Goal: Task Accomplishment & Management: Use online tool/utility

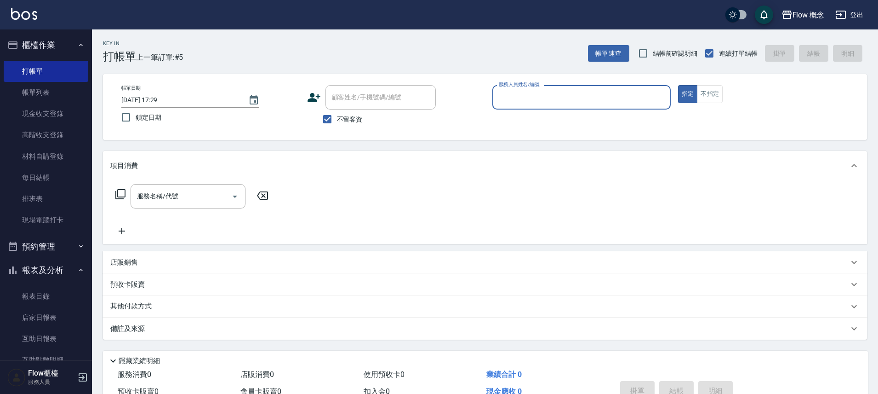
click at [500, 89] on input "服務人員姓名/編號" at bounding box center [582, 97] width 170 height 16
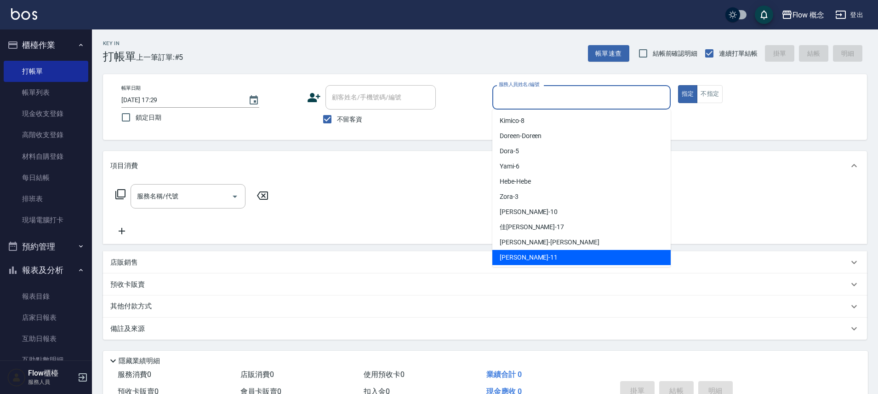
click at [541, 252] on div "[PERSON_NAME] -11" at bounding box center [581, 257] width 178 height 15
type input "[PERSON_NAME]-11"
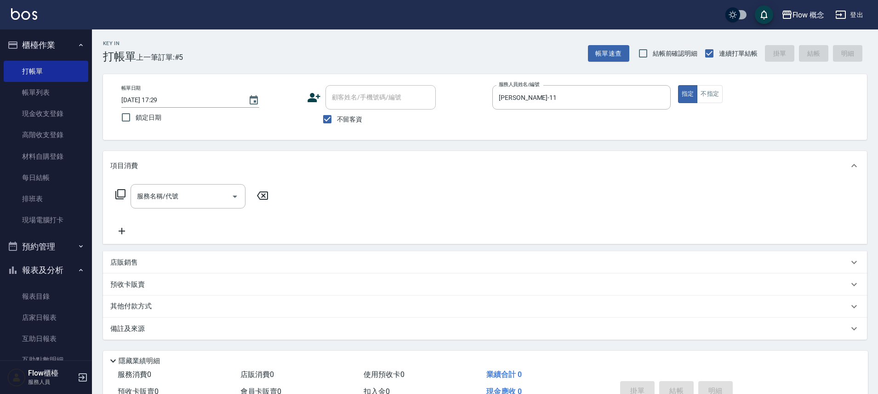
click at [120, 200] on div "服務名稱/代號 服務名稱/代號" at bounding box center [192, 196] width 164 height 24
click at [714, 95] on button "不指定" at bounding box center [710, 94] width 26 height 18
click at [125, 191] on icon at bounding box center [120, 194] width 10 height 10
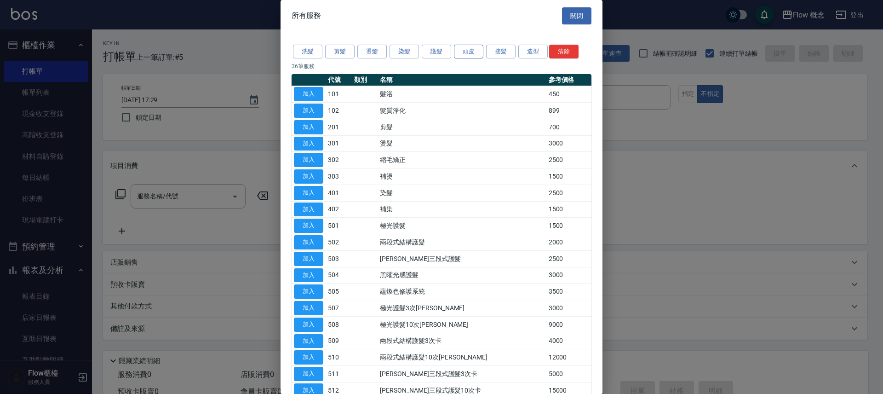
click at [479, 47] on button "頭皮" at bounding box center [468, 52] width 29 height 14
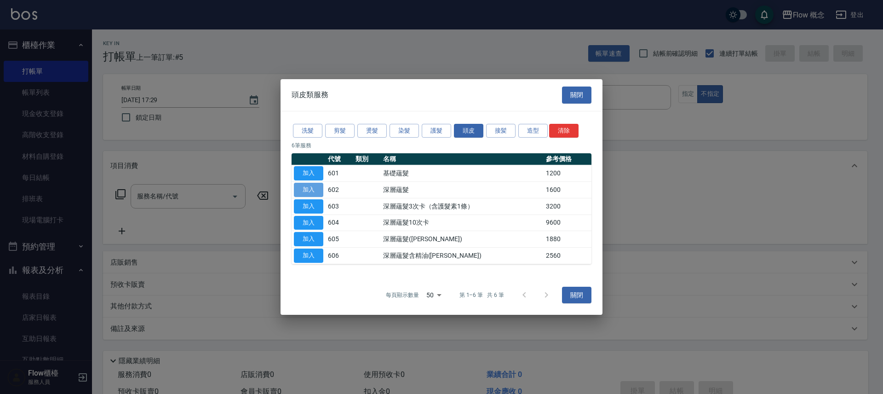
click at [322, 192] on button "加入" at bounding box center [308, 190] width 29 height 14
type input "深層蘊髮(602)"
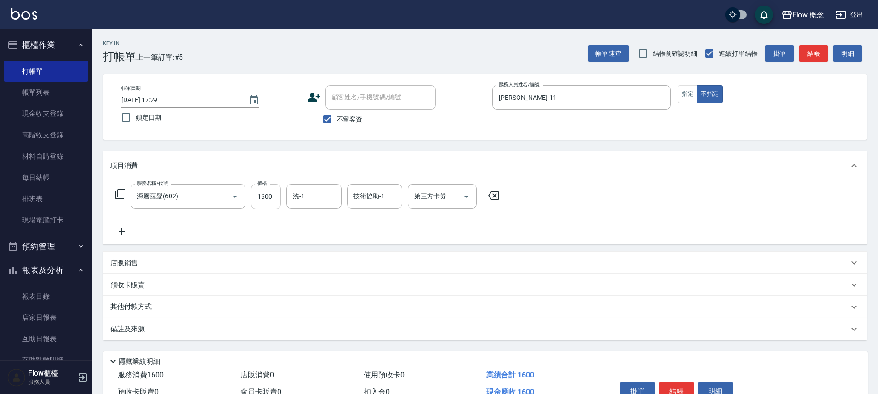
click at [276, 199] on input "1600" at bounding box center [266, 196] width 30 height 25
type input "0"
type input "１"
click at [272, 201] on input "0" at bounding box center [266, 196] width 30 height 25
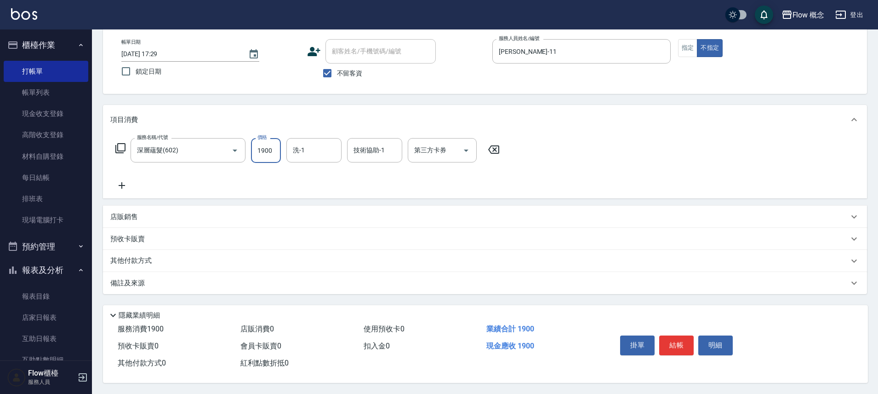
scroll to position [50, 0]
type input "1900"
click at [162, 256] on div "其他付款方式" at bounding box center [479, 261] width 738 height 10
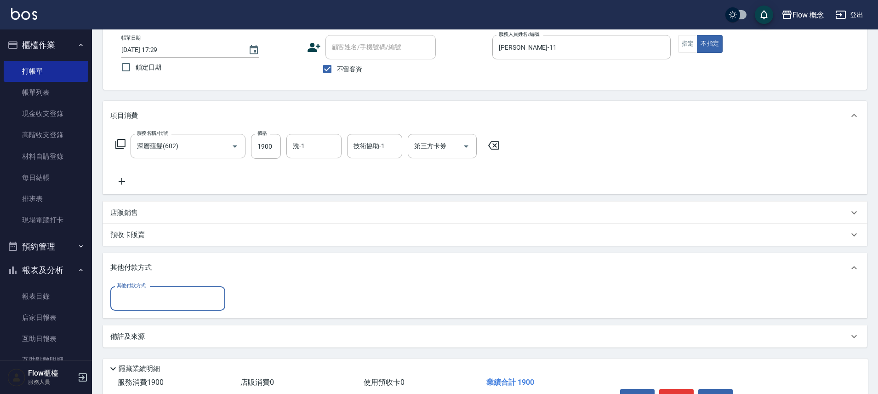
scroll to position [0, 0]
click at [151, 302] on input "其他付款方式" at bounding box center [167, 298] width 107 height 16
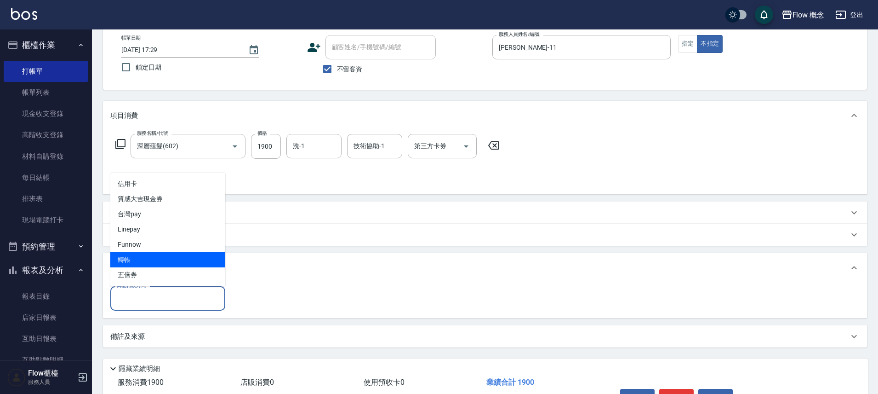
click at [155, 261] on span "轉帳" at bounding box center [167, 259] width 115 height 15
type input "轉帳"
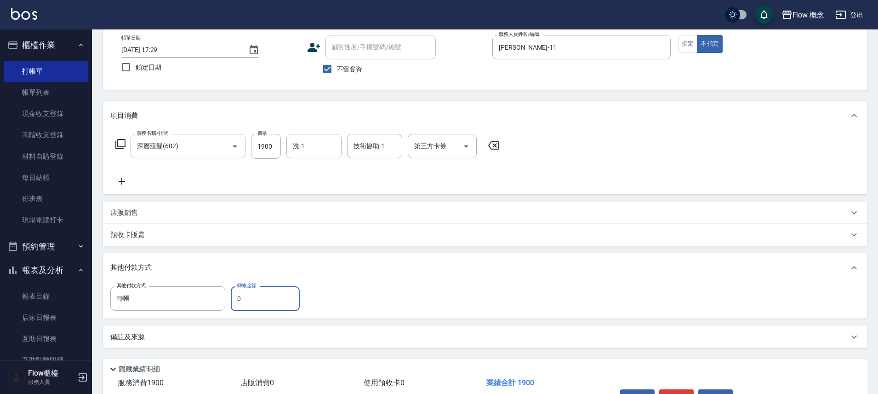
click at [250, 302] on input "0" at bounding box center [265, 298] width 69 height 25
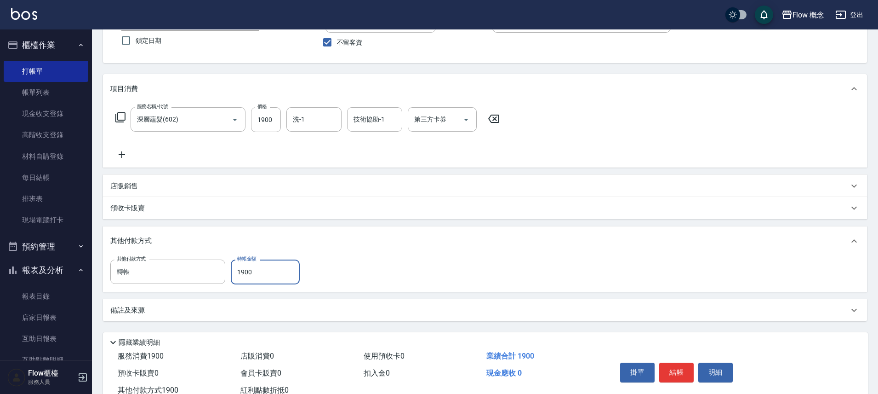
scroll to position [85, 0]
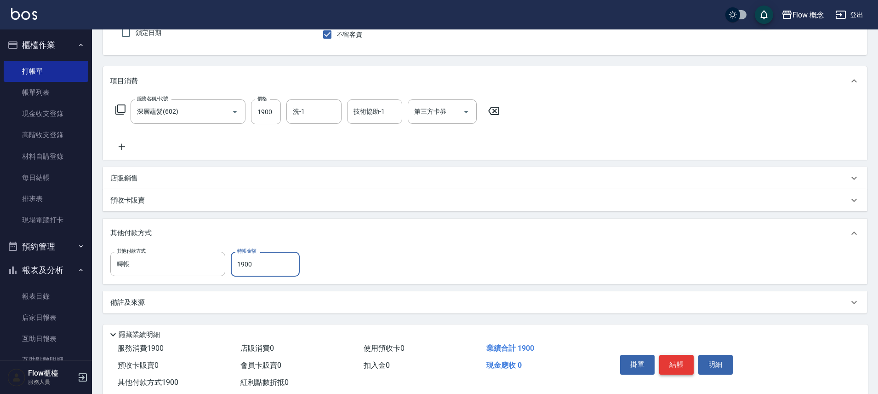
type input "1900"
click at [674, 366] on button "結帳" at bounding box center [676, 363] width 34 height 19
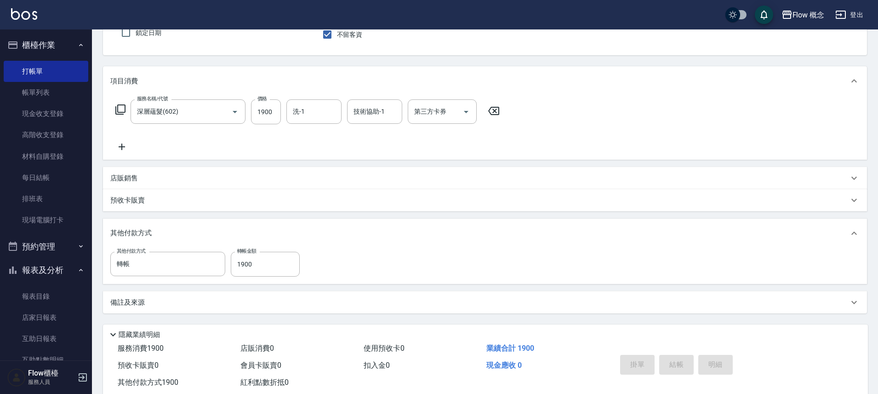
type input "[DATE] 18:07"
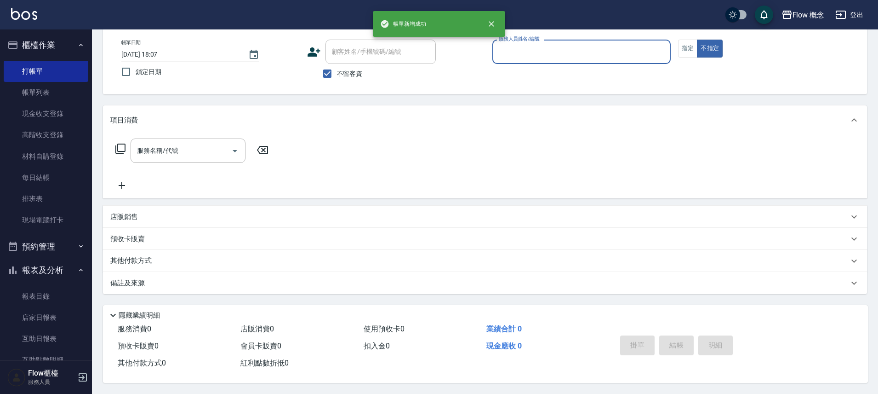
scroll to position [50, 0]
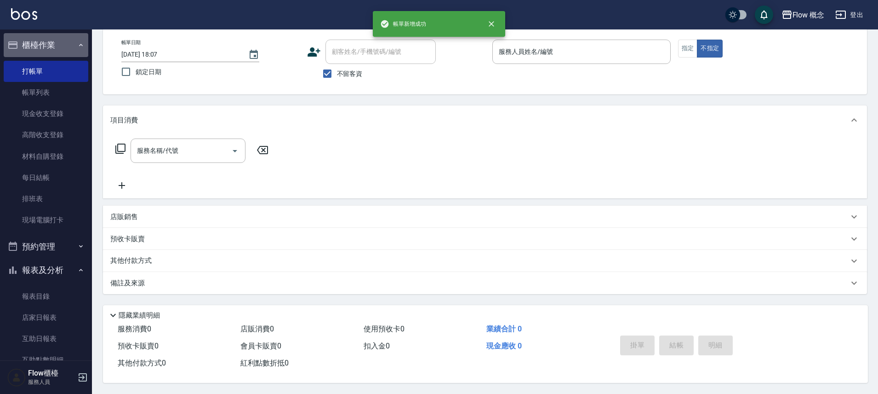
click at [62, 47] on button "櫃檯作業" at bounding box center [46, 45] width 85 height 24
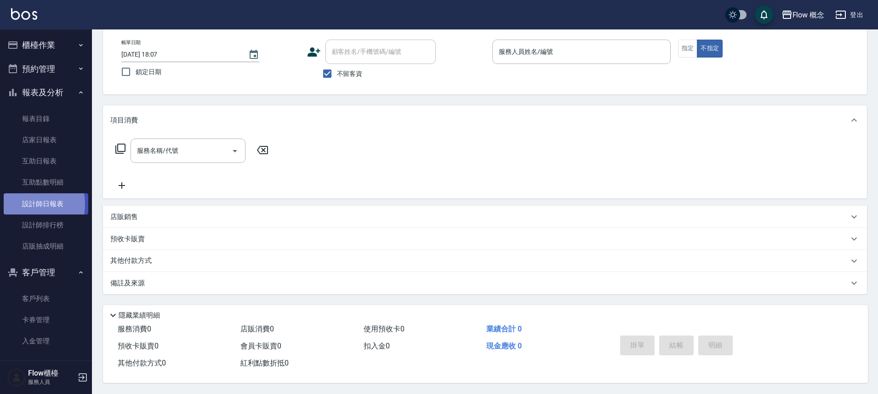
click at [23, 204] on link "設計師日報表" at bounding box center [46, 203] width 85 height 21
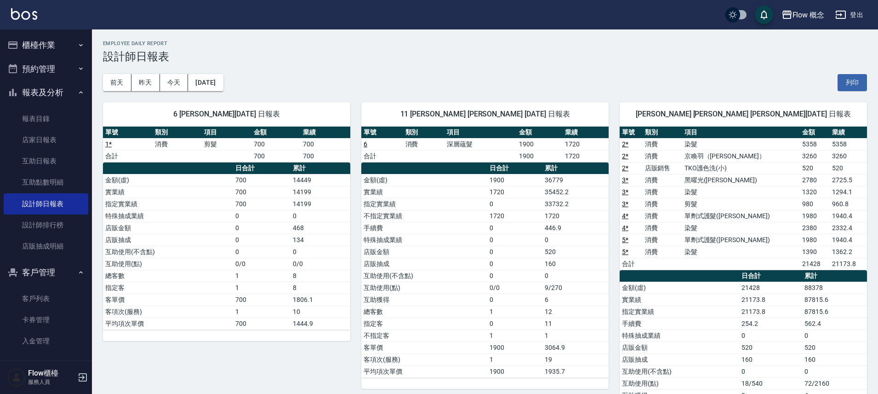
click at [53, 41] on button "櫃檯作業" at bounding box center [46, 45] width 85 height 24
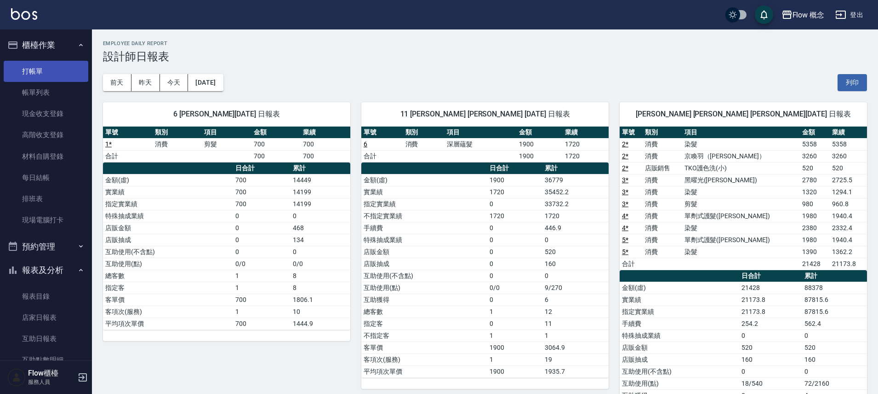
click at [58, 71] on link "打帳單" at bounding box center [46, 71] width 85 height 21
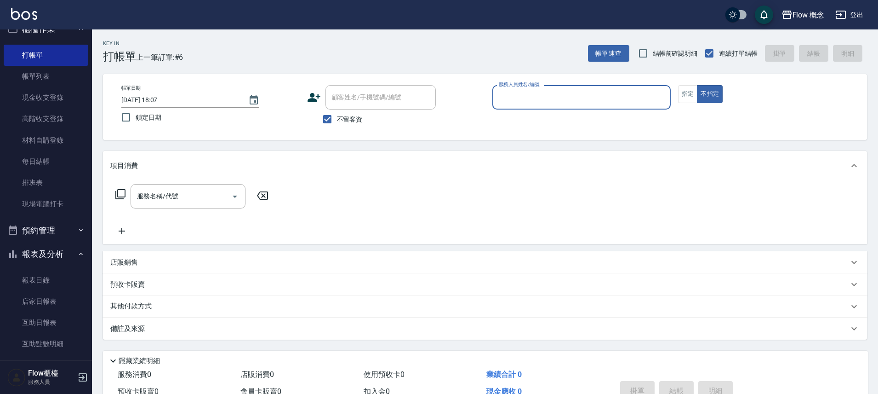
scroll to position [106, 0]
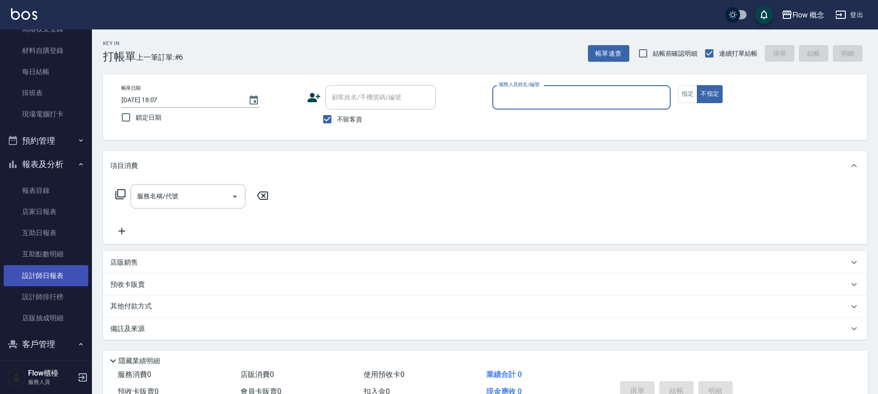
click at [53, 277] on link "設計師日報表" at bounding box center [46, 275] width 85 height 21
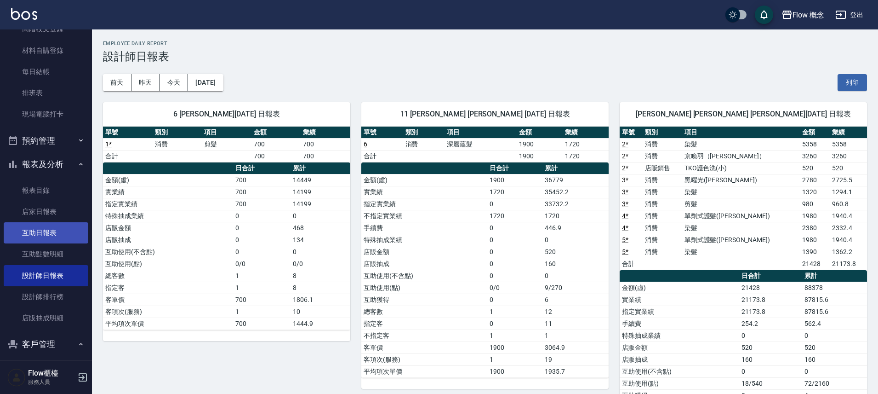
click at [50, 232] on link "互助日報表" at bounding box center [46, 232] width 85 height 21
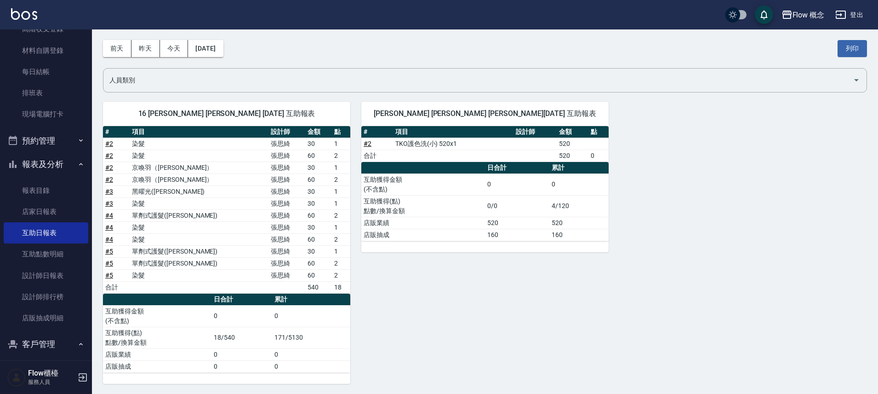
scroll to position [35, 0]
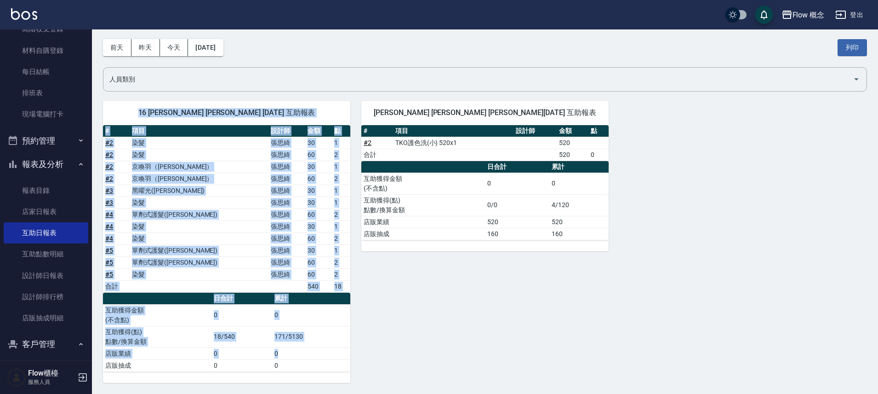
drag, startPoint x: 126, startPoint y: 115, endPoint x: 315, endPoint y: 359, distance: 307.7
click at [315, 359] on div "16 [PERSON_NAME] [PERSON_NAME] [DATE] 互助報表 # 項目 設計師 金額 點 # 2 染髮 [PERSON_NAME] 3…" at bounding box center [226, 242] width 247 height 282
click at [267, 342] on td "18/540" at bounding box center [241, 336] width 61 height 22
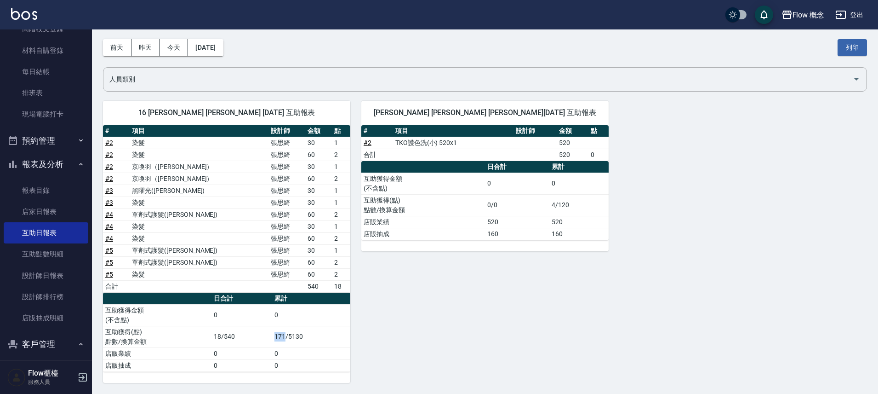
drag, startPoint x: 270, startPoint y: 338, endPoint x: 285, endPoint y: 337, distance: 14.7
click at [285, 337] on tr "互助獲得(點) 點數/換算金額 18/540 171/5130" at bounding box center [226, 336] width 247 height 22
click at [325, 350] on td "0" at bounding box center [311, 353] width 78 height 12
click at [395, 339] on div "[PERSON_NAME] [PERSON_NAME] [PERSON_NAME][DATE] 互助報表 # 項目 設計師 金額 點 # 2 TKO護色洗(小…" at bounding box center [479, 236] width 258 height 293
click at [135, 48] on button "昨天" at bounding box center [145, 47] width 29 height 17
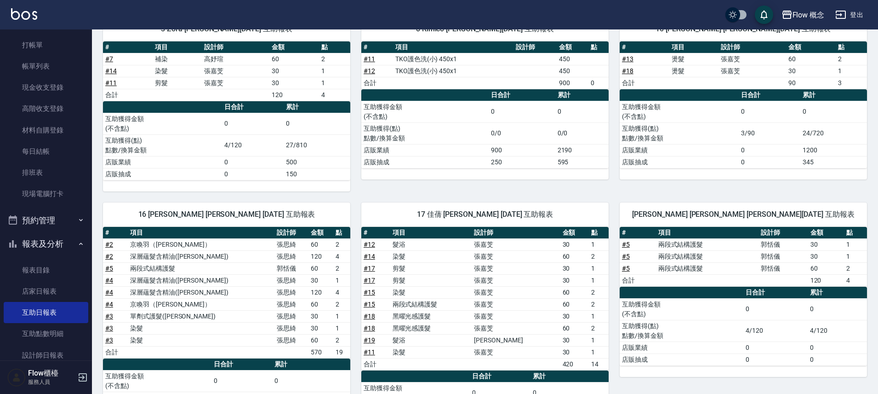
scroll to position [168, 0]
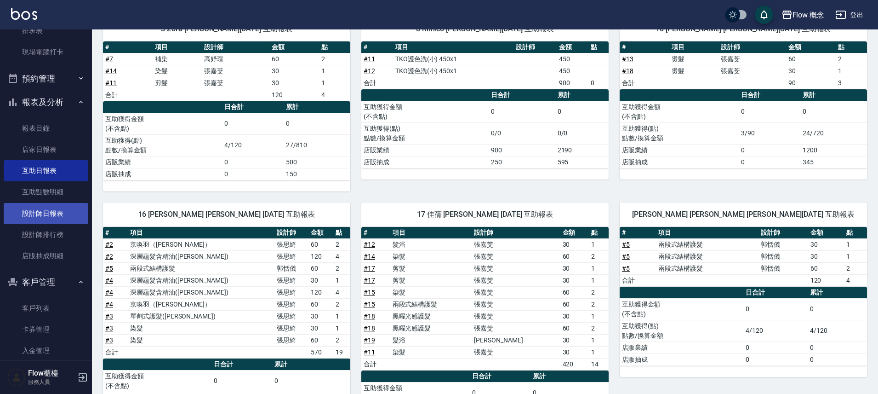
click at [60, 205] on link "設計師日報表" at bounding box center [46, 213] width 85 height 21
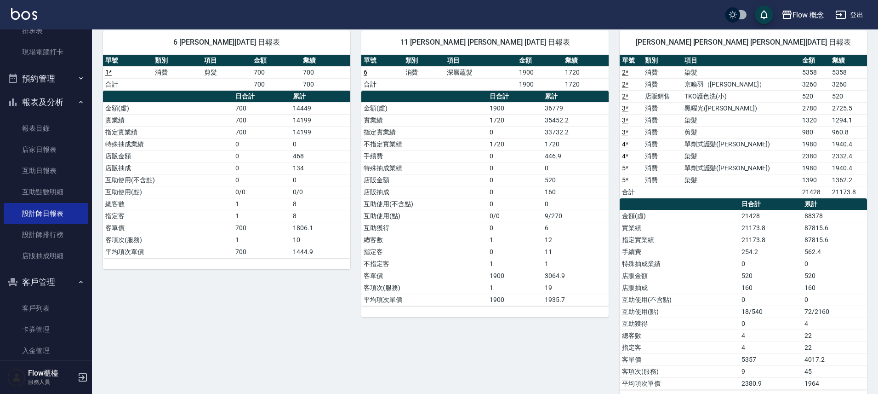
scroll to position [80, 0]
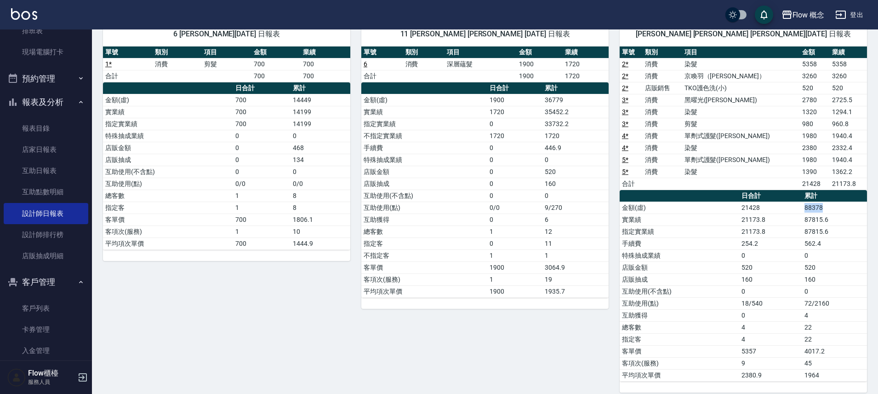
drag, startPoint x: 804, startPoint y: 206, endPoint x: 826, endPoint y: 204, distance: 22.2
click at [826, 204] on td "88378" at bounding box center [834, 207] width 65 height 12
click at [842, 214] on td "87815.6" at bounding box center [834, 219] width 65 height 12
drag, startPoint x: 801, startPoint y: 218, endPoint x: 841, endPoint y: 217, distance: 40.0
click at [841, 217] on tr "實業績 21173.8 87815.6" at bounding box center [743, 219] width 247 height 12
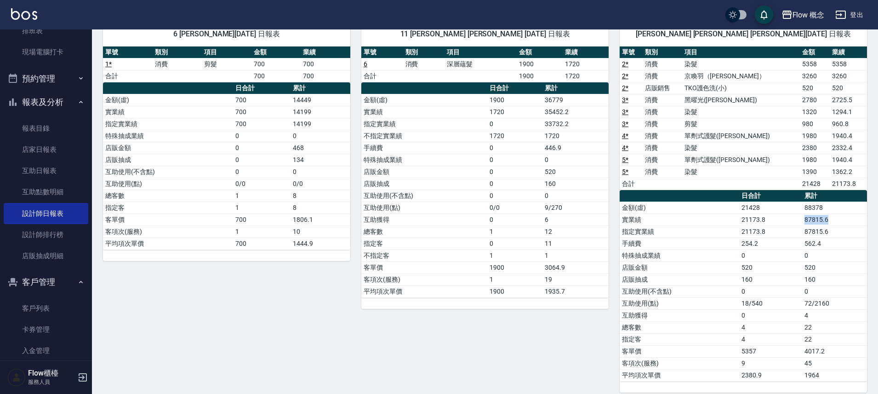
click at [840, 219] on td "87815.6" at bounding box center [834, 219] width 65 height 12
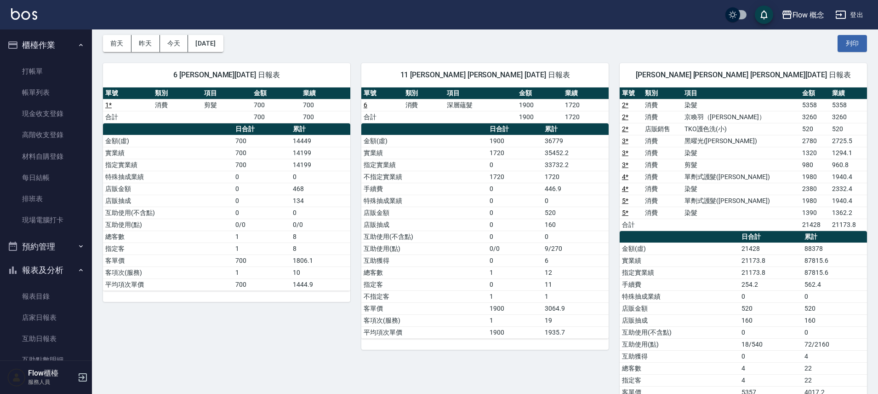
scroll to position [32, 0]
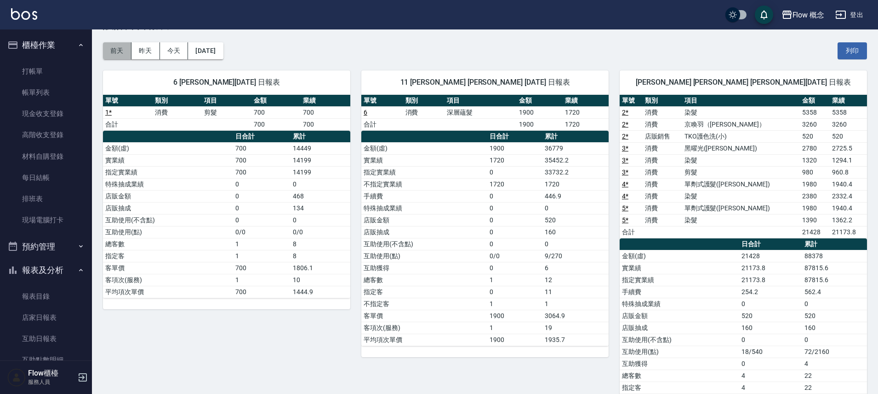
click at [127, 50] on button "前天" at bounding box center [117, 50] width 29 height 17
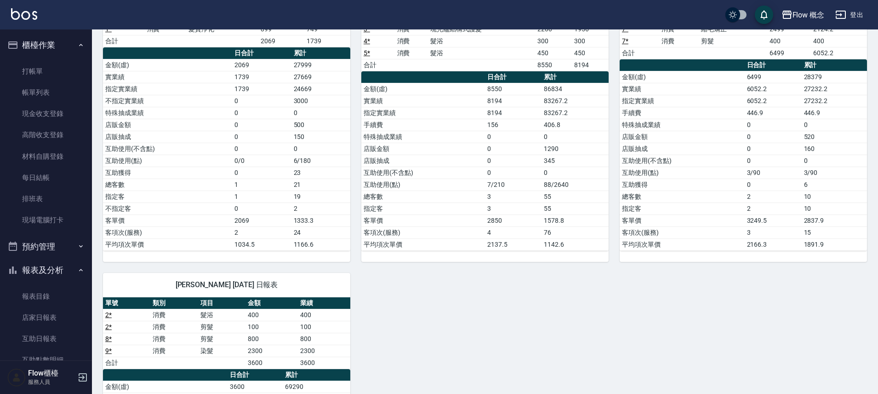
scroll to position [170, 0]
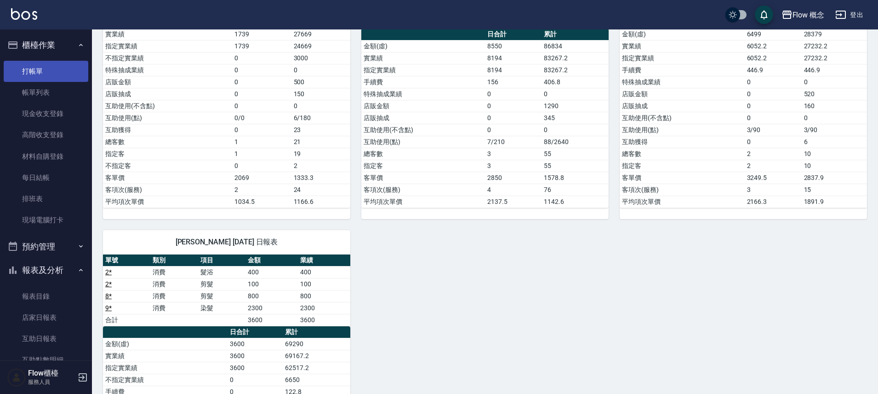
click at [66, 63] on link "打帳單" at bounding box center [46, 71] width 85 height 21
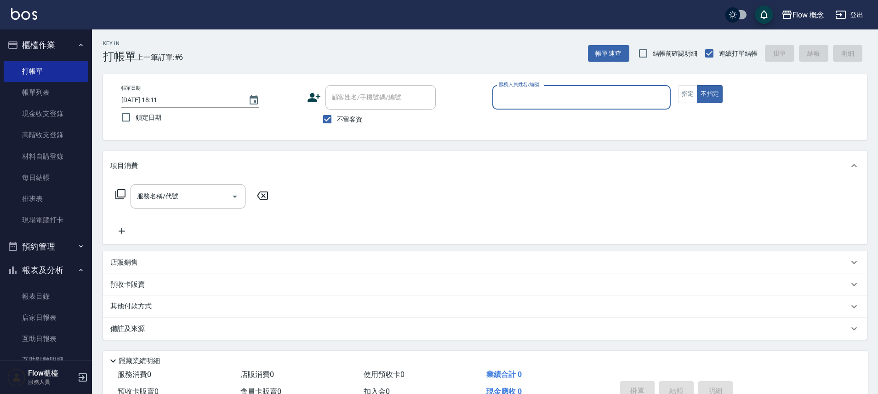
click at [61, 46] on button "櫃檯作業" at bounding box center [46, 45] width 85 height 24
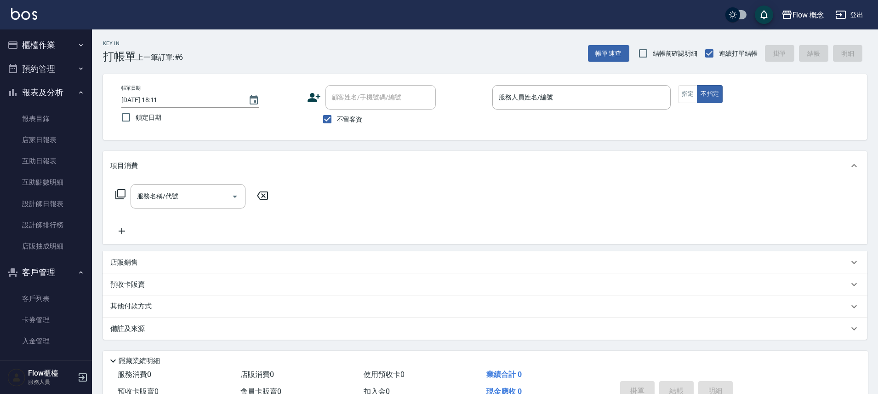
click at [54, 92] on button "報表及分析" at bounding box center [46, 92] width 85 height 24
click at [61, 120] on button "客戶管理" at bounding box center [46, 116] width 85 height 24
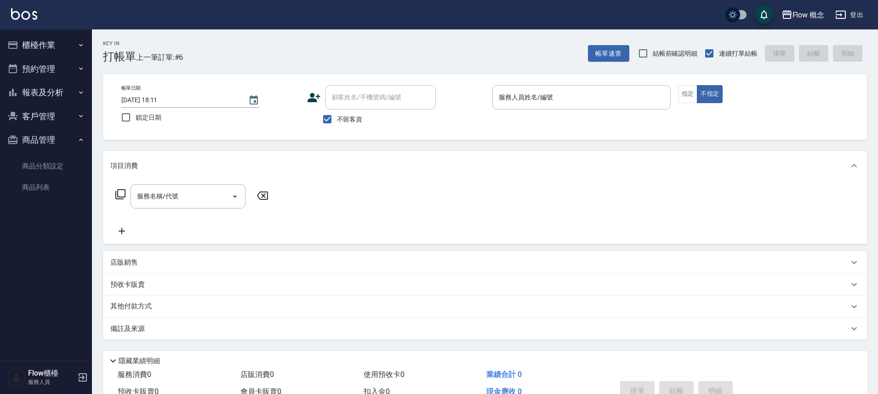
click at [45, 144] on button "商品管理" at bounding box center [46, 140] width 85 height 24
